Goal: Task Accomplishment & Management: Manage account settings

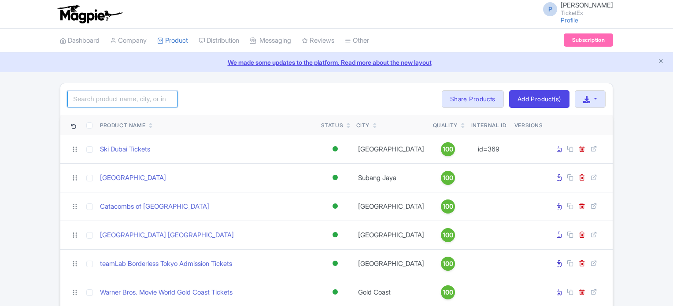
click at [133, 97] on input "search" at bounding box center [122, 99] width 110 height 17
click button "Search" at bounding box center [0, 0] width 0 height 0
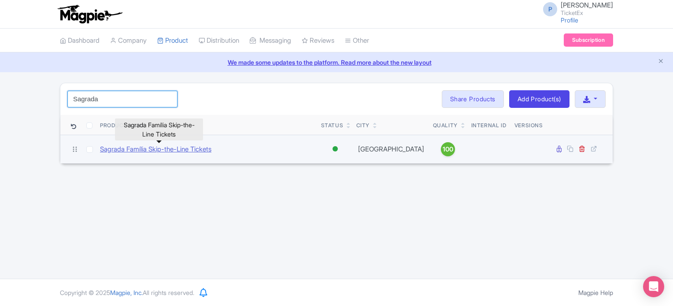
type input "Sagrada"
click at [196, 148] on link "Sagrada Família Skip-the-Line Tickets" at bounding box center [155, 149] width 111 height 10
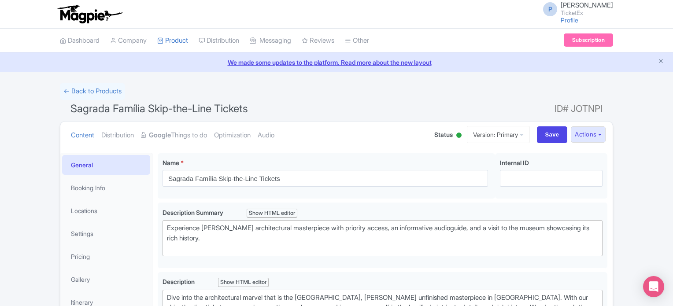
click at [178, 137] on link "Google Things to do" at bounding box center [174, 136] width 66 height 28
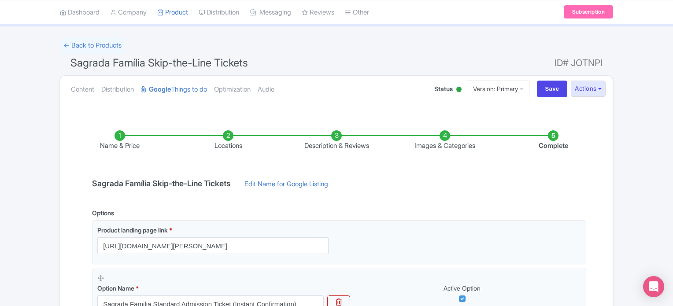
scroll to position [32, 0]
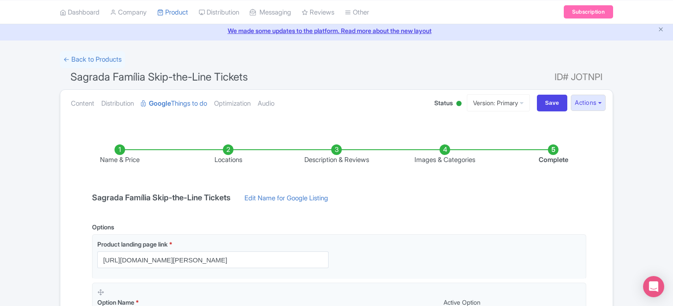
click at [227, 148] on li "Locations" at bounding box center [228, 154] width 108 height 21
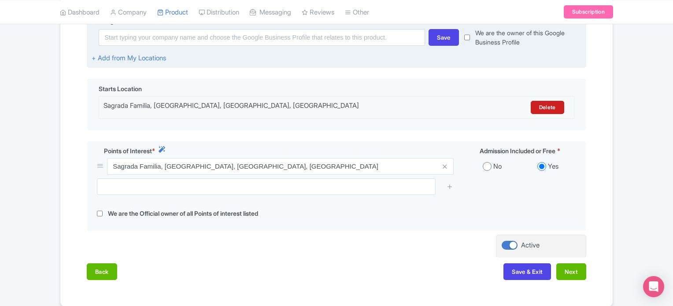
scroll to position [234, 0]
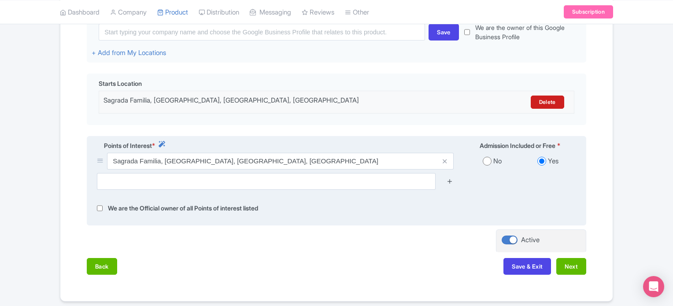
click at [453, 181] on icon at bounding box center [450, 181] width 7 height 7
click at [450, 179] on icon at bounding box center [450, 181] width 7 height 7
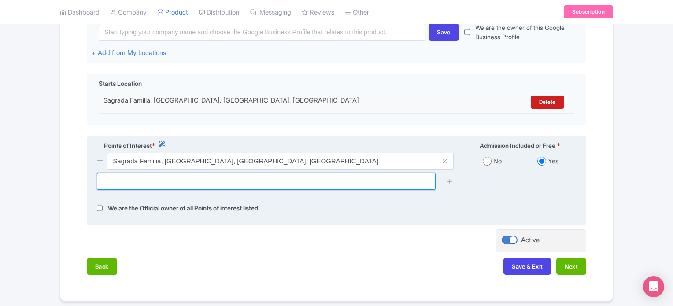
click at [401, 177] on input "text" at bounding box center [266, 181] width 339 height 17
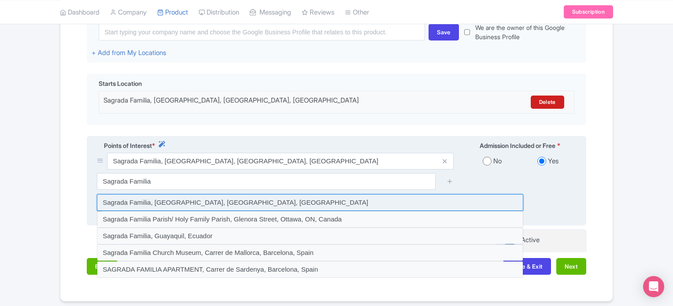
click at [226, 204] on input at bounding box center [310, 202] width 426 height 17
type input "Sagrada Familia, Carrer de Mallorca, Barcelona, Spain"
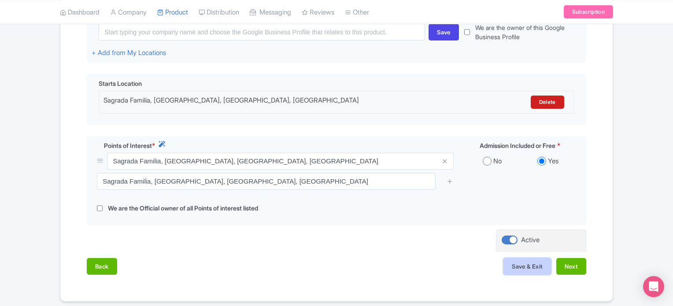
click at [523, 263] on button "Save & Exit" at bounding box center [527, 266] width 48 height 17
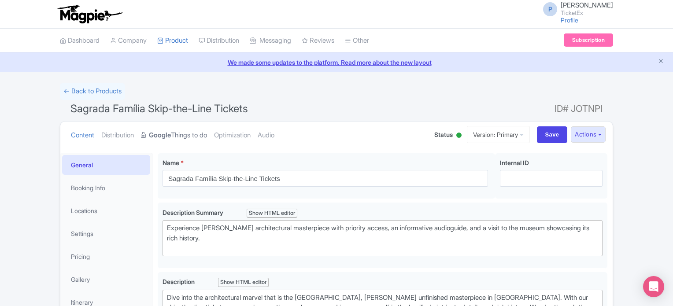
click at [187, 132] on link "Google Things to do" at bounding box center [174, 136] width 66 height 28
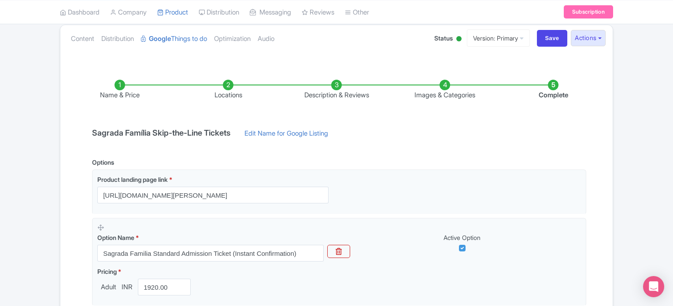
scroll to position [95, 0]
